Goal: Information Seeking & Learning: Learn about a topic

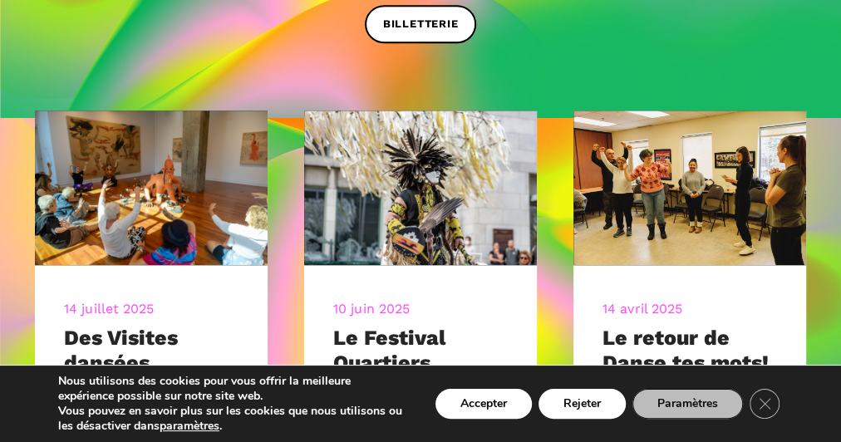
scroll to position [598, 0]
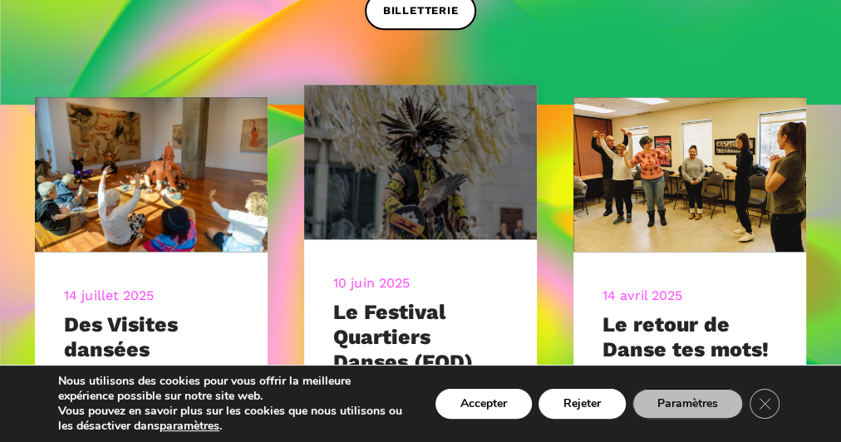
click at [392, 221] on img at bounding box center [420, 161] width 256 height 170
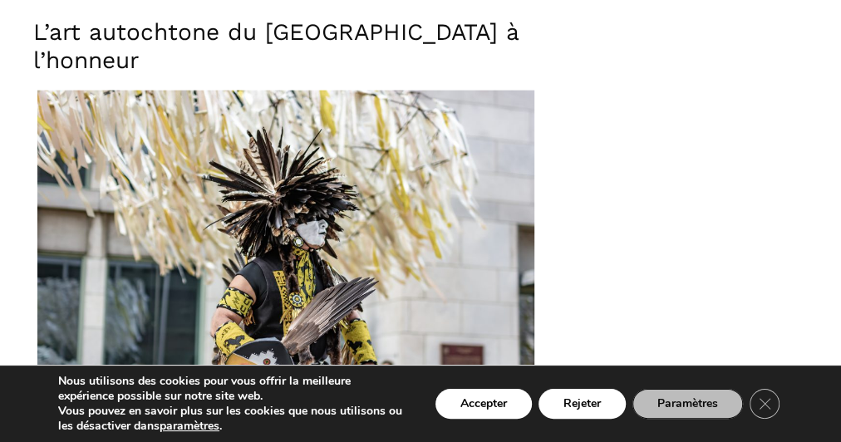
scroll to position [1927, 0]
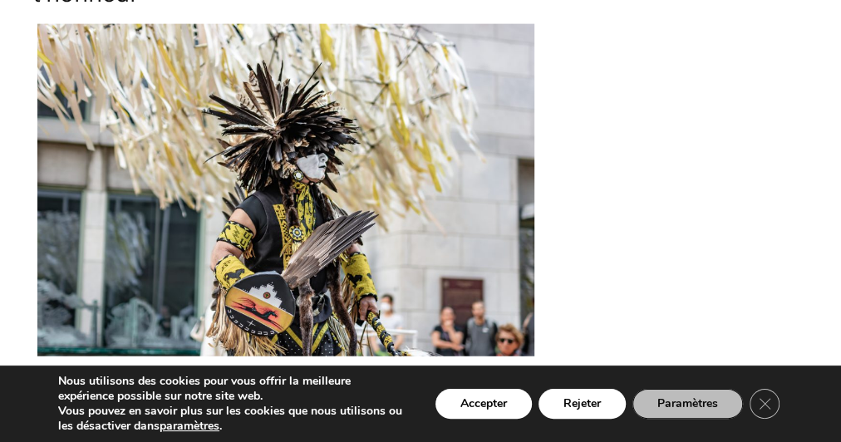
click at [188, 364] on figcaption "Crédit [PERSON_NAME] – [PERSON_NAME]" at bounding box center [285, 373] width 505 height 18
click at [172, 334] on figure "Crédit [PERSON_NAME] – [PERSON_NAME]" at bounding box center [285, 203] width 505 height 358
drag, startPoint x: 182, startPoint y: 346, endPoint x: 405, endPoint y: 332, distance: 223.8
click at [405, 332] on figure "Crédit [PERSON_NAME] – [PERSON_NAME]" at bounding box center [285, 203] width 505 height 358
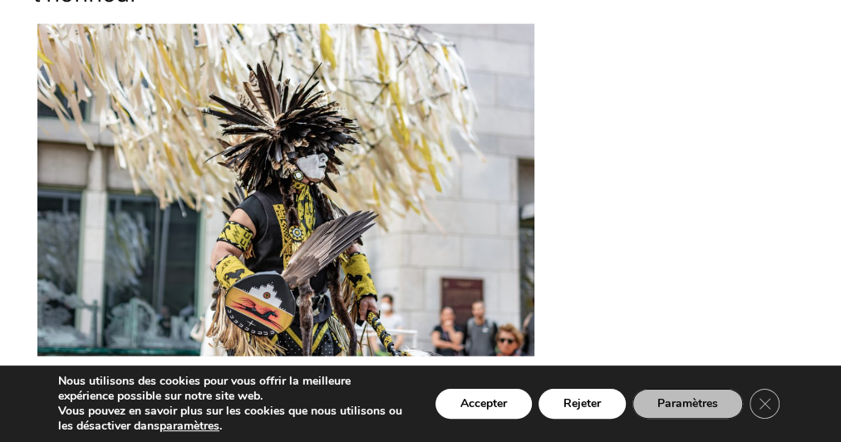
drag, startPoint x: 216, startPoint y: 338, endPoint x: 392, endPoint y: 334, distance: 176.1
click at [392, 334] on figure "Crédit [PERSON_NAME] – [PERSON_NAME]" at bounding box center [285, 203] width 505 height 358
copy figcaption "[PERSON_NAME] – [PERSON_NAME]"
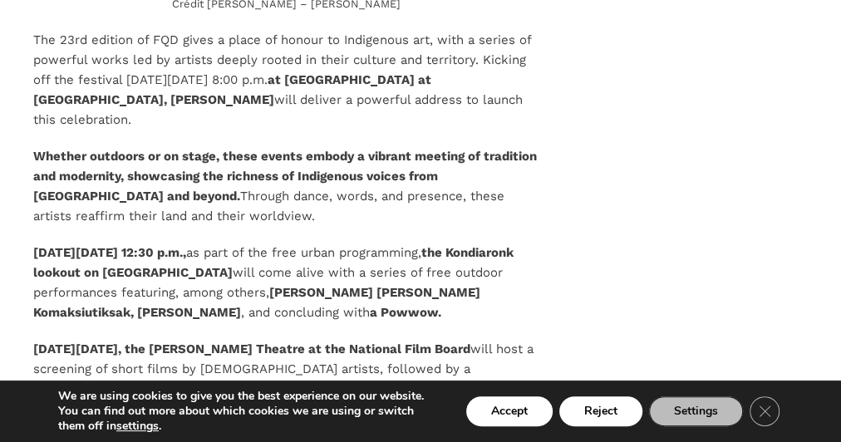
scroll to position [2326, 0]
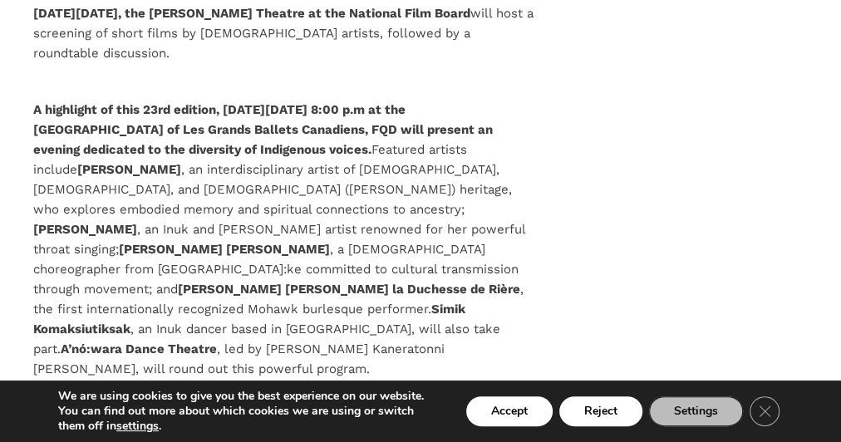
scroll to position [2658, 0]
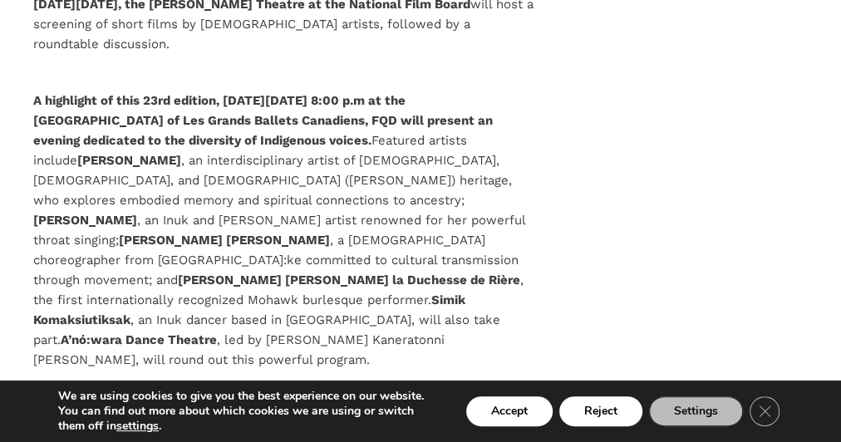
click at [415, 382] on div "We are using cookies to give you the best experience on our website. You can fi…" at bounding box center [420, 410] width 841 height 61
click at [438, 418] on div "Accept Reject Settings Close GDPR Cookie Banner" at bounding box center [610, 411] width 345 height 35
click at [502, 398] on button "Accept" at bounding box center [509, 411] width 86 height 30
